Goal: Information Seeking & Learning: Learn about a topic

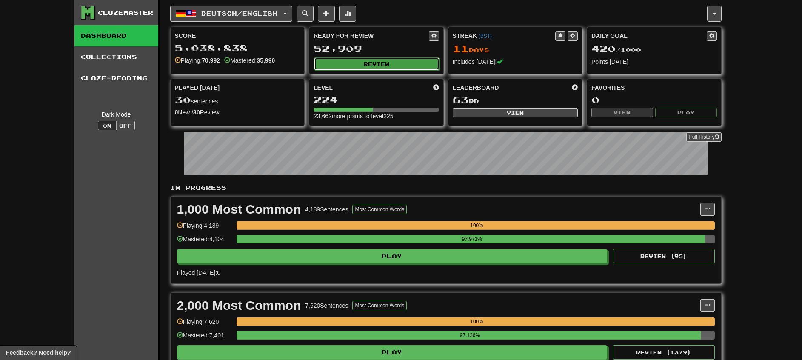
click at [339, 62] on button "Review" at bounding box center [376, 63] width 125 height 13
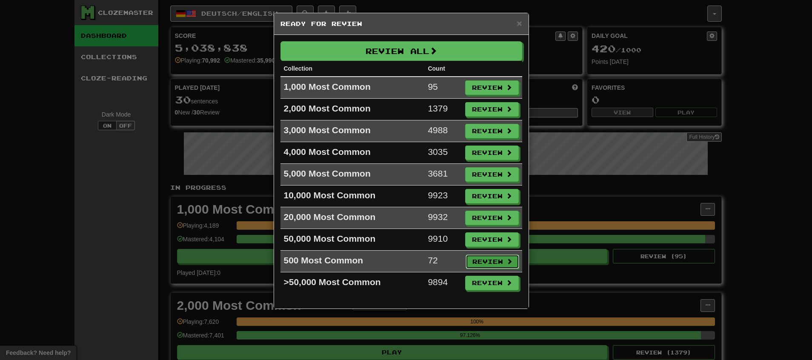
click at [490, 261] on button "Review" at bounding box center [492, 261] width 54 height 14
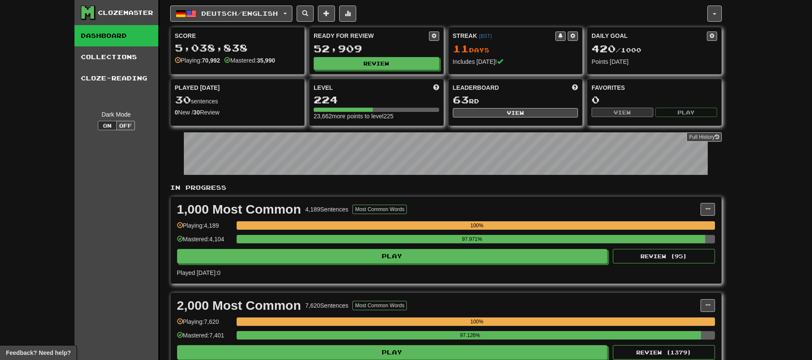
select select "********"
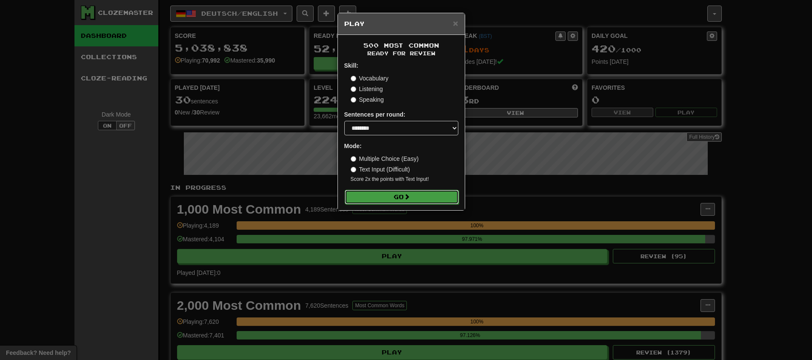
click at [418, 198] on button "Go" at bounding box center [402, 197] width 114 height 14
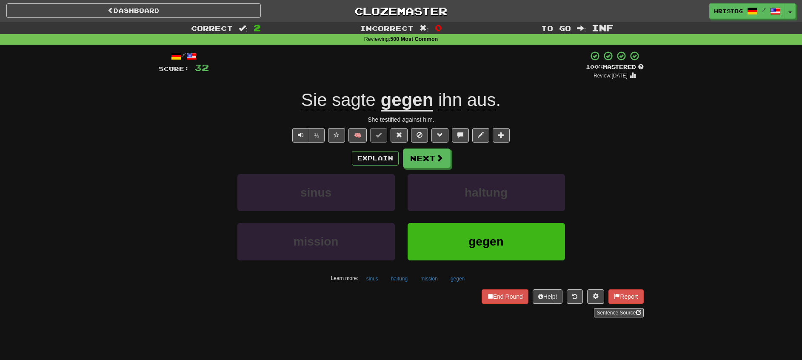
click at [541, 110] on div "Sie sagte gegen ihn aus ." at bounding box center [401, 99] width 485 height 23
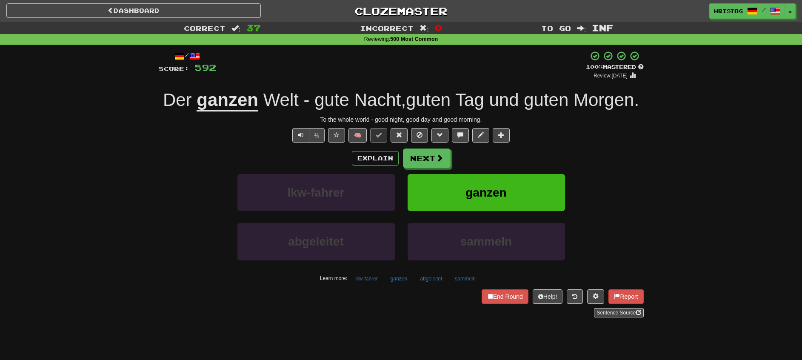
drag, startPoint x: 568, startPoint y: 194, endPoint x: 545, endPoint y: 192, distance: 23.0
click at [568, 194] on div "ganzen" at bounding box center [486, 198] width 170 height 49
click at [544, 192] on button "ganzen" at bounding box center [485, 192] width 157 height 37
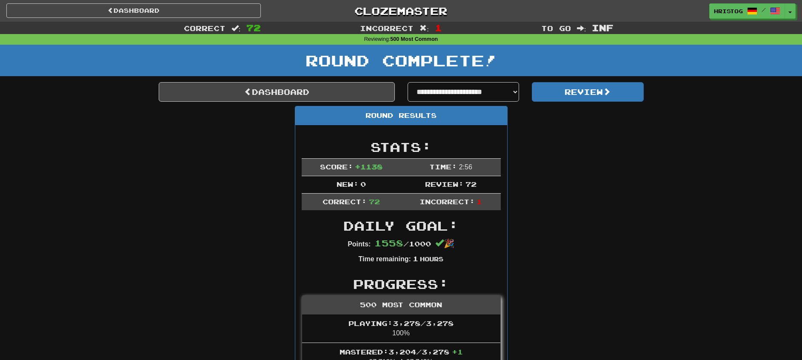
click at [619, 88] on button "Review" at bounding box center [588, 92] width 112 height 20
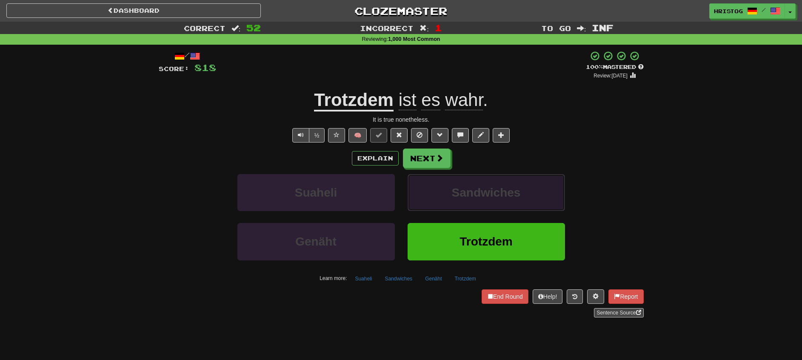
click at [517, 183] on button "Sandwiches" at bounding box center [485, 192] width 157 height 37
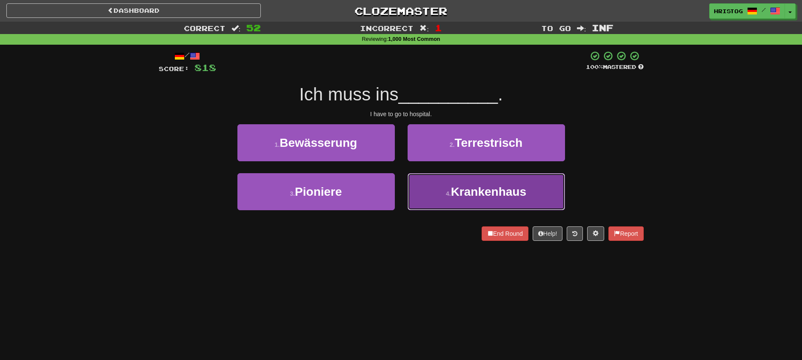
click at [468, 199] on button "4 . Krankenhaus" at bounding box center [485, 191] width 157 height 37
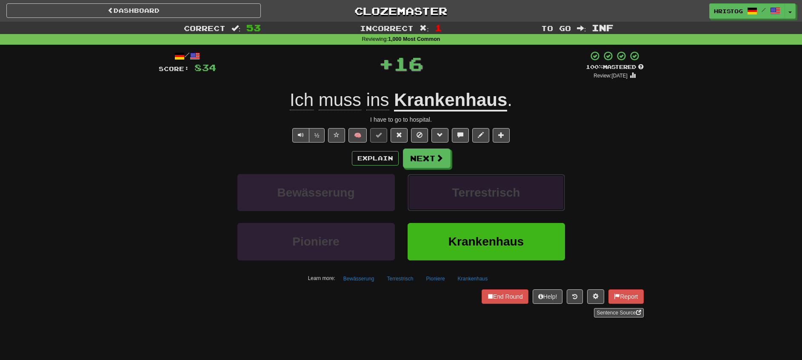
click at [470, 195] on span "Terrestrisch" at bounding box center [486, 192] width 68 height 13
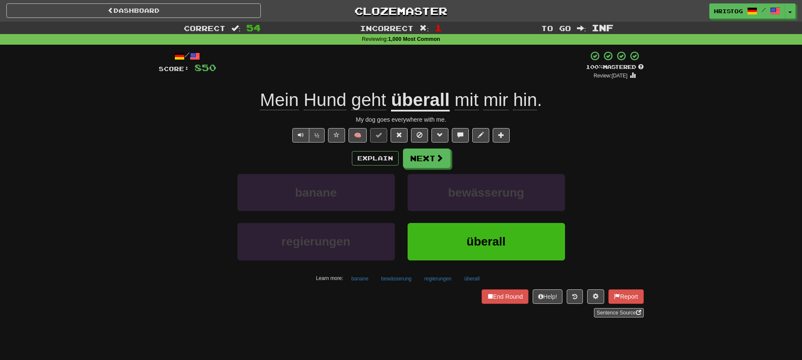
click at [103, 184] on div "Correct : 54 Incorrect : 1 To go : Inf Reviewing : 1,000 Most Common / Score: 8…" at bounding box center [401, 176] width 802 height 308
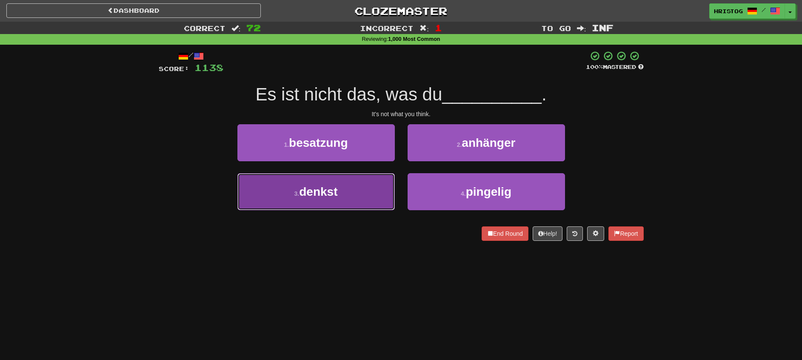
click at [371, 188] on button "3 . denkst" at bounding box center [315, 191] width 157 height 37
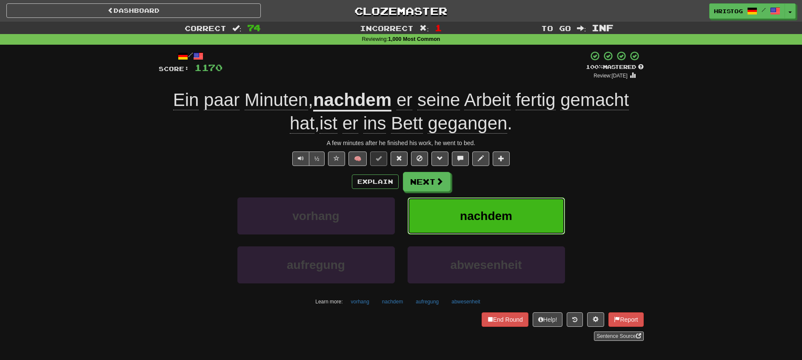
click at [543, 217] on button "nachdem" at bounding box center [485, 215] width 157 height 37
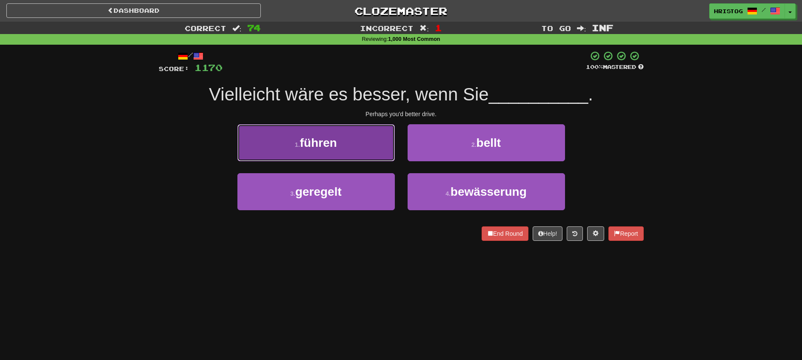
click at [361, 144] on button "1 . führen" at bounding box center [315, 142] width 157 height 37
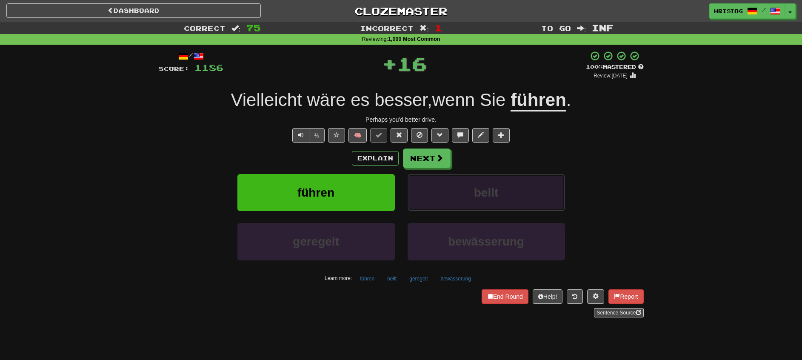
click at [517, 191] on button "bellt" at bounding box center [485, 192] width 157 height 37
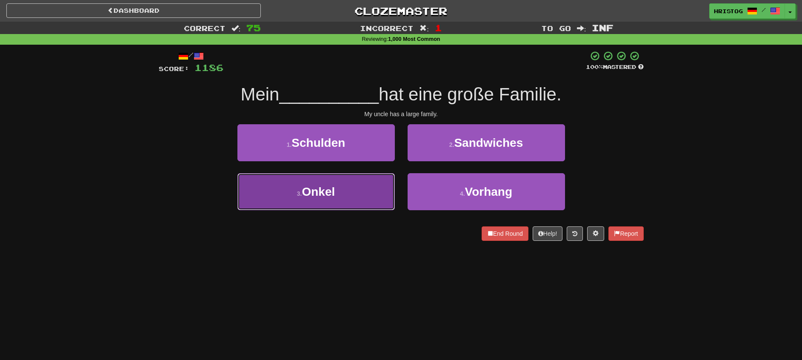
click at [374, 194] on button "3 . Onkel" at bounding box center [315, 191] width 157 height 37
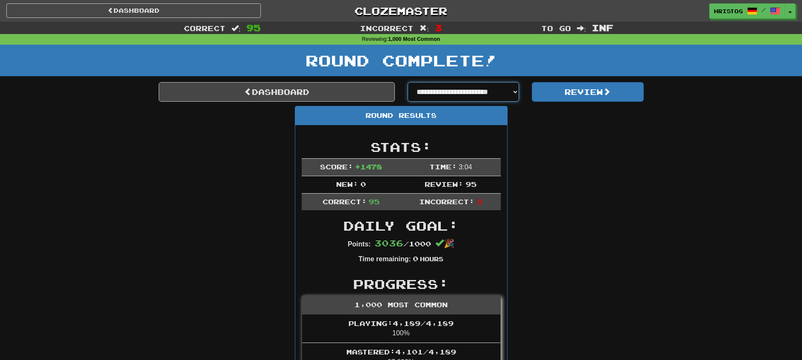
click at [463, 94] on select "**********" at bounding box center [463, 92] width 112 height 20
drag, startPoint x: 467, startPoint y: 92, endPoint x: 422, endPoint y: 92, distance: 45.1
click at [467, 92] on select "**********" at bounding box center [463, 92] width 112 height 20
click at [355, 93] on link "Dashboard" at bounding box center [277, 92] width 236 height 20
